Goal: Task Accomplishment & Management: Use online tool/utility

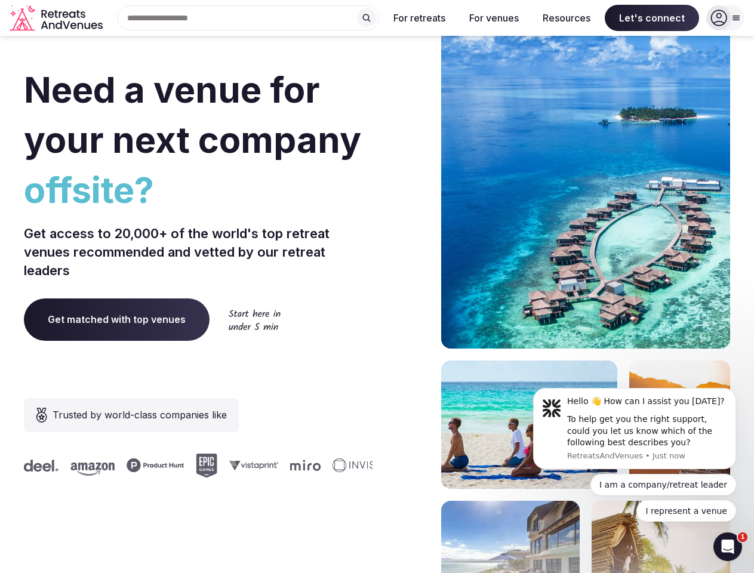
click at [377, 287] on div "Need a venue for your next company offsite? Get access to 20,000+ of the world'…" at bounding box center [377, 358] width 707 height 720
click at [248, 18] on div "Search Popular Destinations [GEOGRAPHIC_DATA], [GEOGRAPHIC_DATA] [GEOGRAPHIC_DA…" at bounding box center [244, 17] width 272 height 25
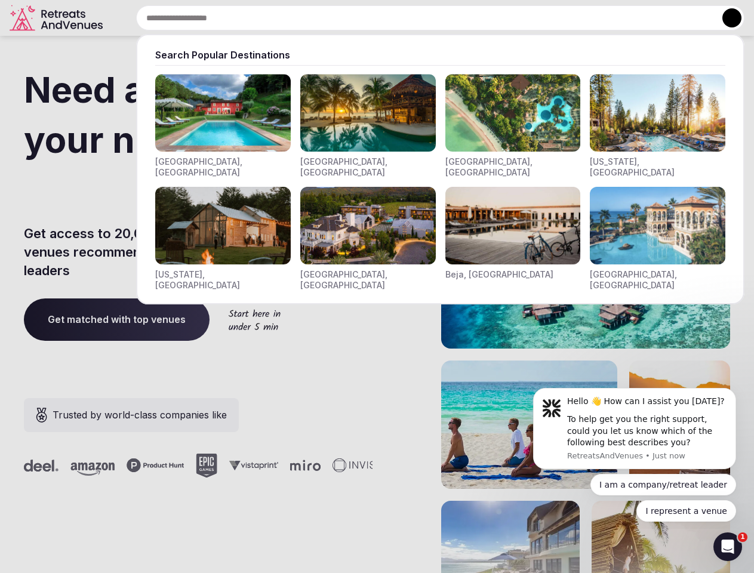
click at [367, 18] on input "text" at bounding box center [440, 17] width 609 height 25
click at [420, 18] on input "text" at bounding box center [440, 17] width 609 height 25
click at [494, 18] on input "text" at bounding box center [440, 17] width 609 height 25
click at [567, 18] on input "text" at bounding box center [440, 17] width 609 height 25
click at [652, 18] on input "text" at bounding box center [440, 17] width 609 height 25
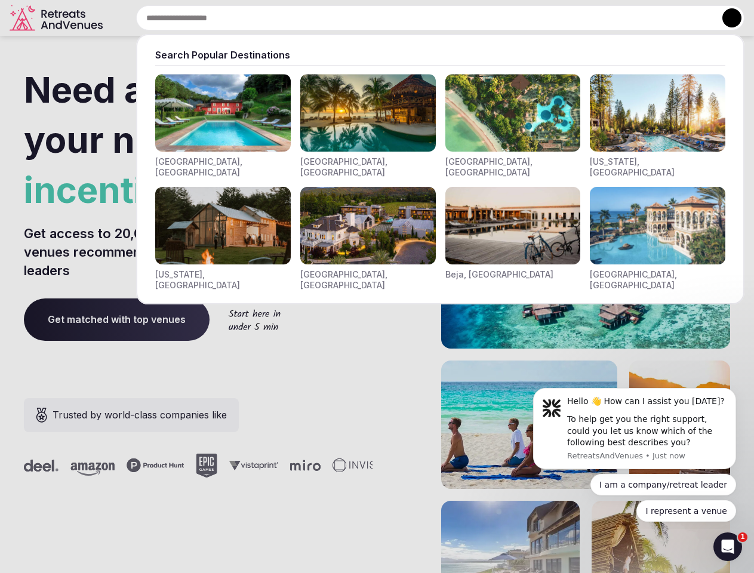
click at [726, 18] on button at bounding box center [732, 17] width 19 height 19
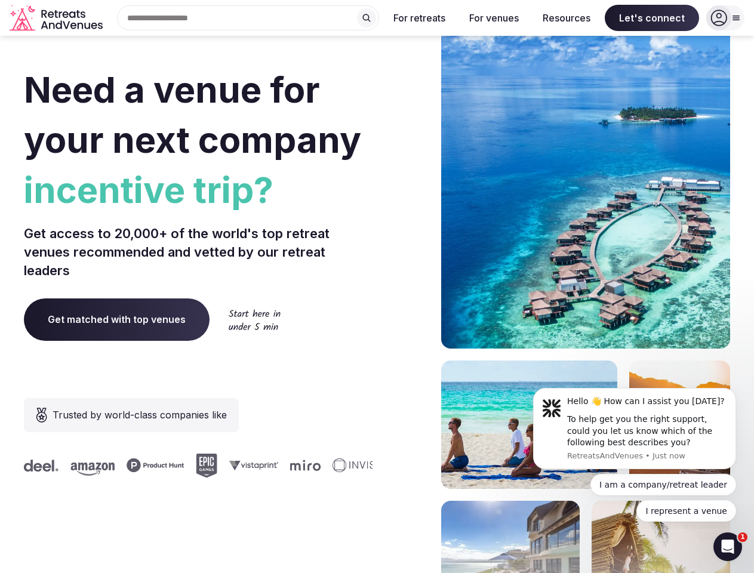
click at [635, 429] on div "To help get you the right support, could you let us know which of the following…" at bounding box center [647, 431] width 160 height 35
